Goal: Information Seeking & Learning: Find specific page/section

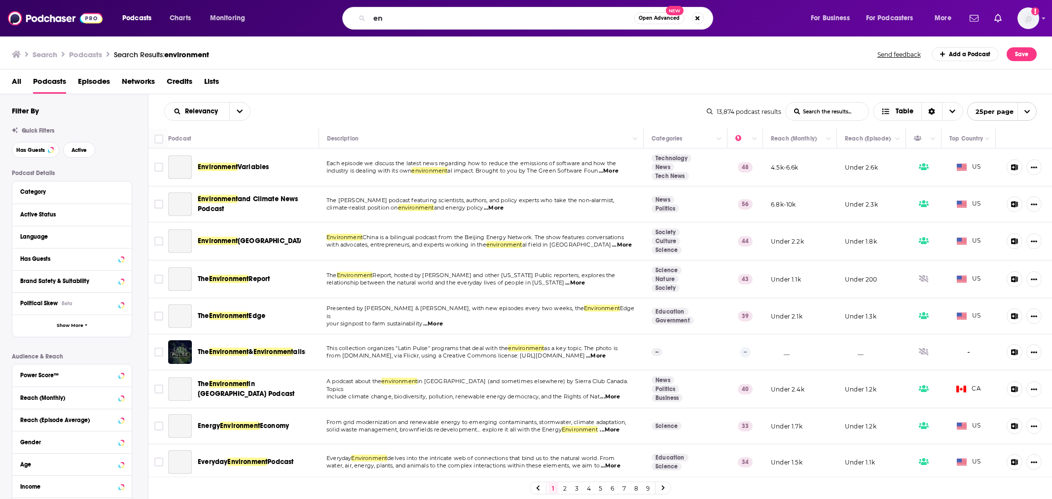
type input "e"
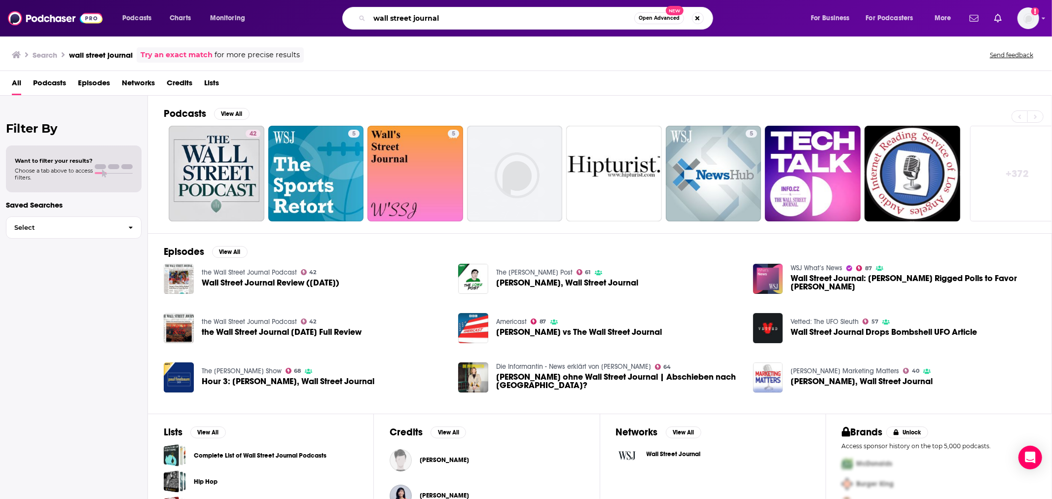
drag, startPoint x: 441, startPoint y: 24, endPoint x: 356, endPoint y: 16, distance: 85.7
click at [356, 16] on div "wall street journal Open Advanced New" at bounding box center [527, 18] width 371 height 23
type input "wsj"
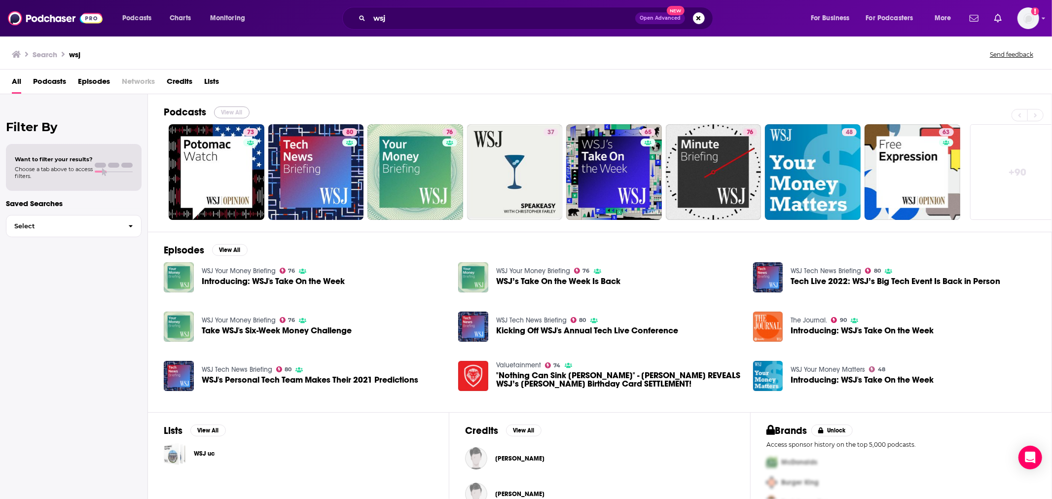
click at [235, 108] on button "View All" at bounding box center [232, 113] width 36 height 12
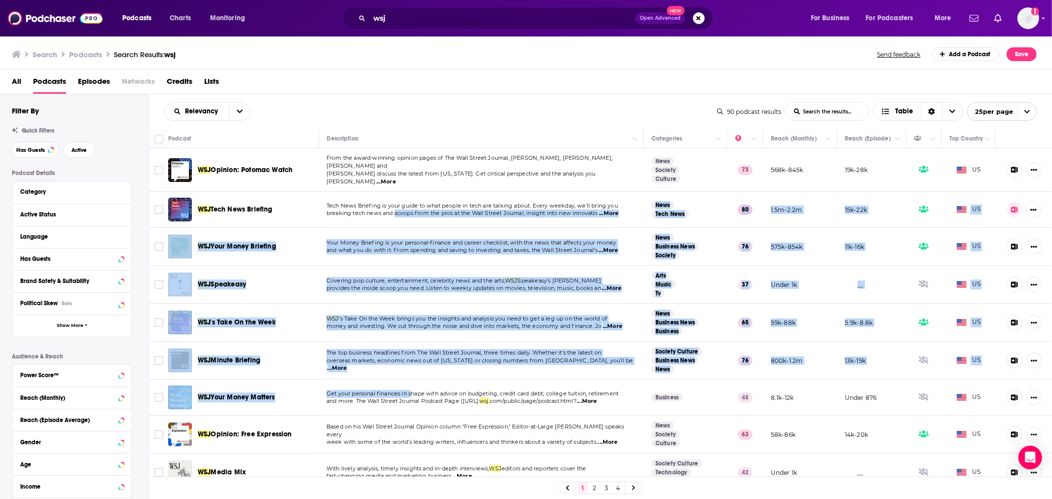
drag, startPoint x: 392, startPoint y: 219, endPoint x: 415, endPoint y: 441, distance: 222.7
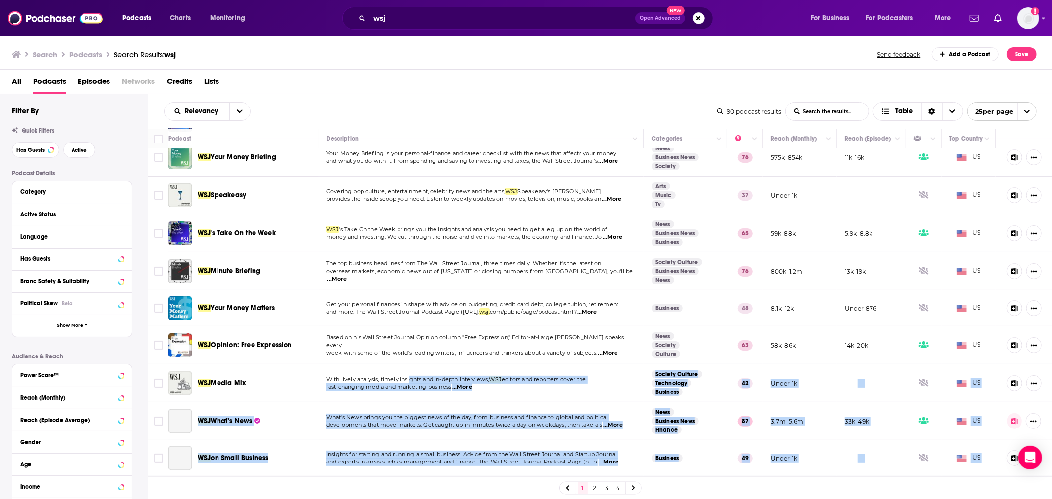
scroll to position [197, 0]
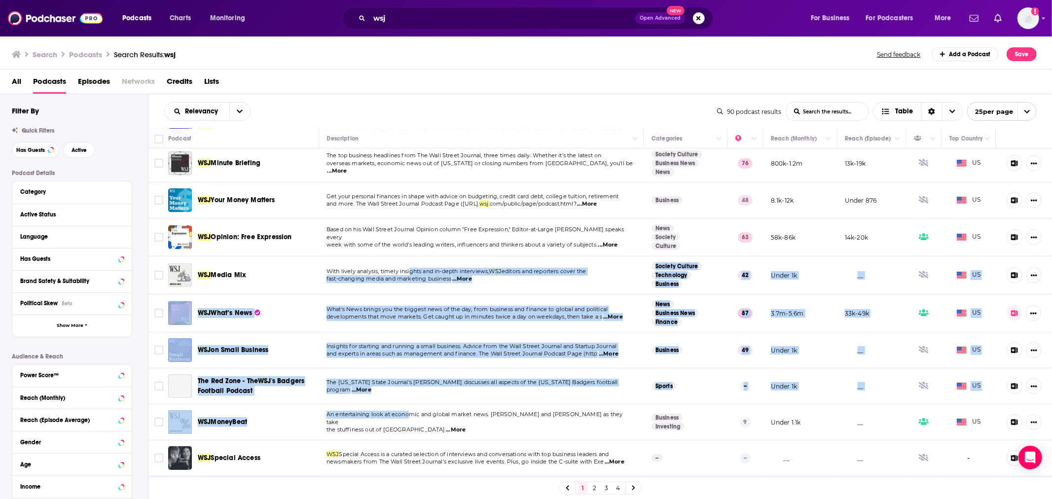
drag, startPoint x: 407, startPoint y: 457, endPoint x: 407, endPoint y: 408, distance: 48.8
click at [407, 408] on tbody "WSJ Opinion: Potomac Watch From the award-winning opinion pages of The Wall Str…" at bounding box center [600, 416] width 904 height 931
click at [412, 353] on p "and experts in areas such as management and finance. The Wall Street Journal Po…" at bounding box center [481, 354] width 309 height 8
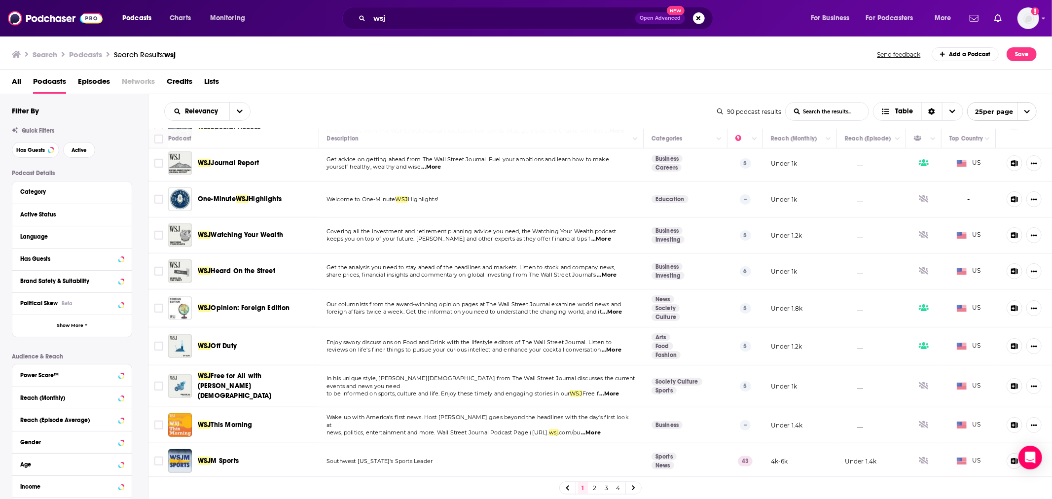
scroll to position [0, 0]
